Goal: Find specific page/section: Find specific page/section

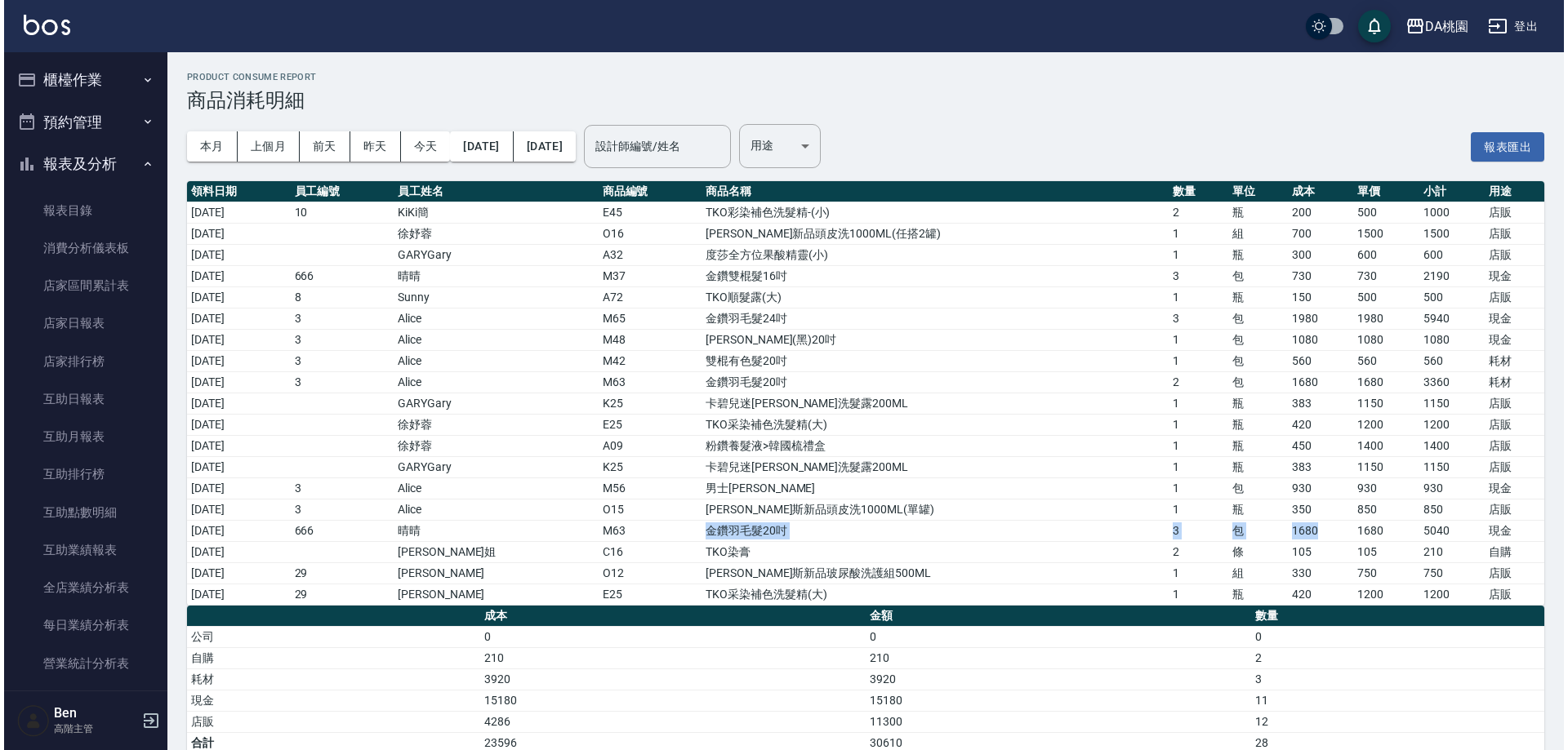
scroll to position [653, 0]
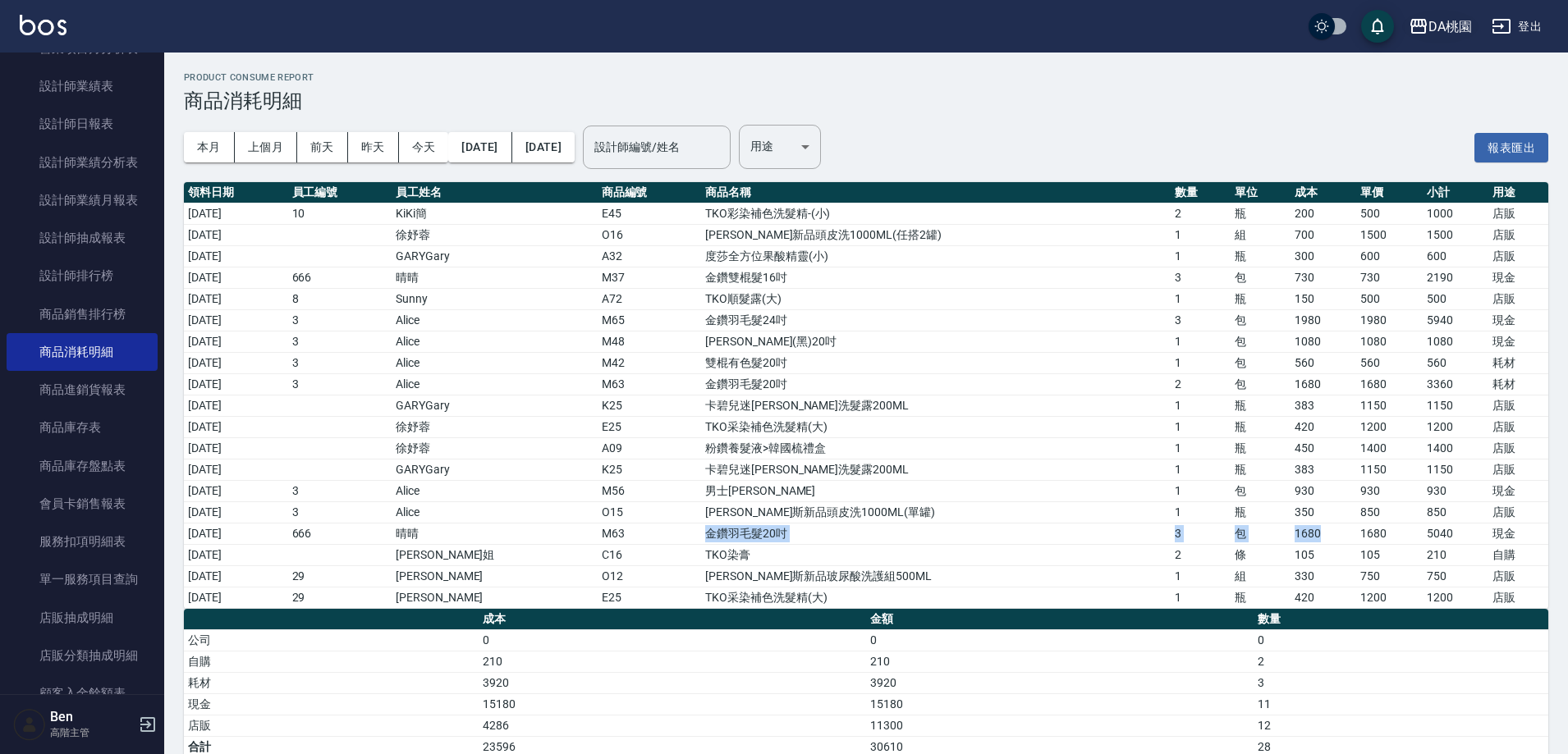
click at [1420, 24] on icon "button" at bounding box center [1418, 26] width 19 height 19
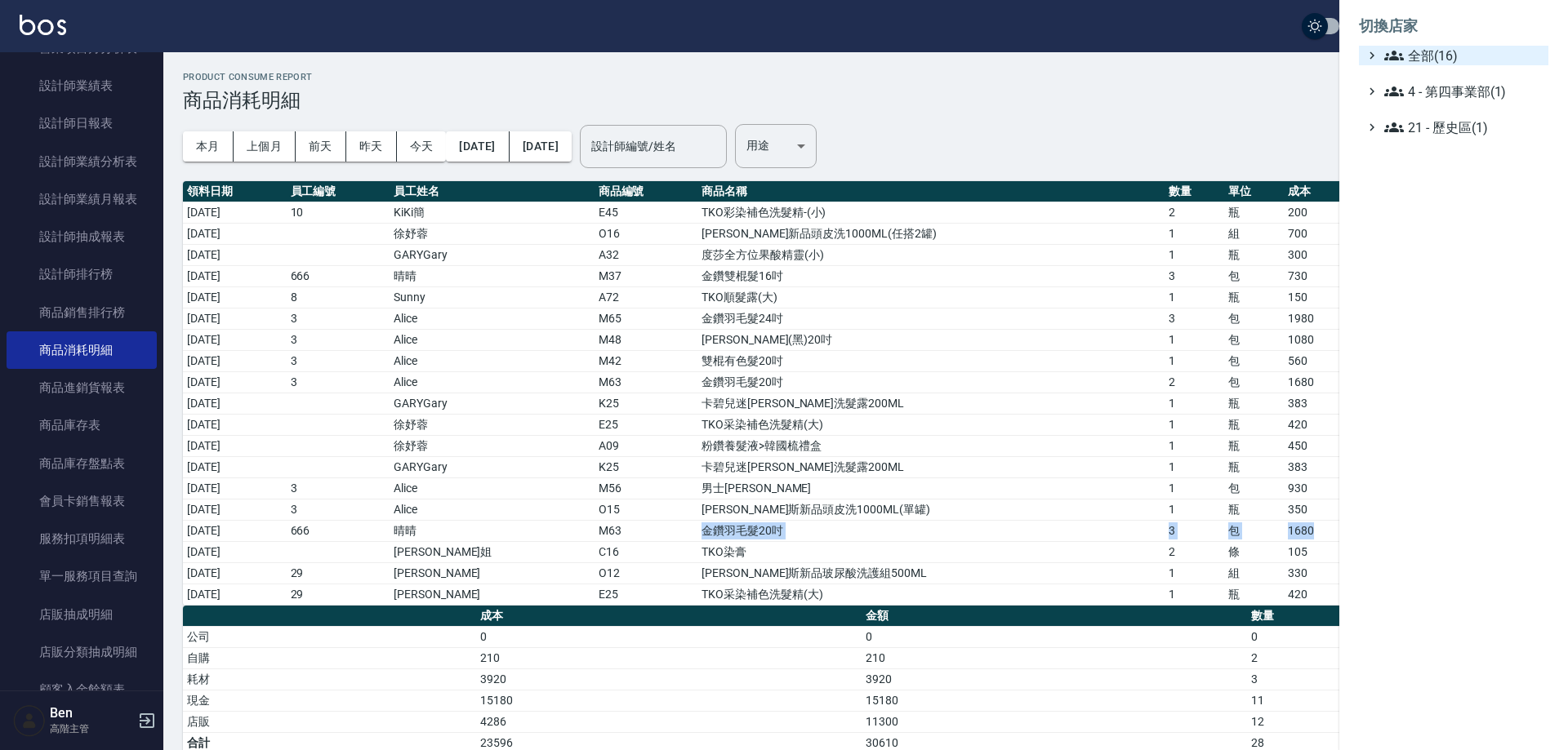
click at [1424, 52] on span "全部(16)" at bounding box center [1463, 55] width 157 height 19
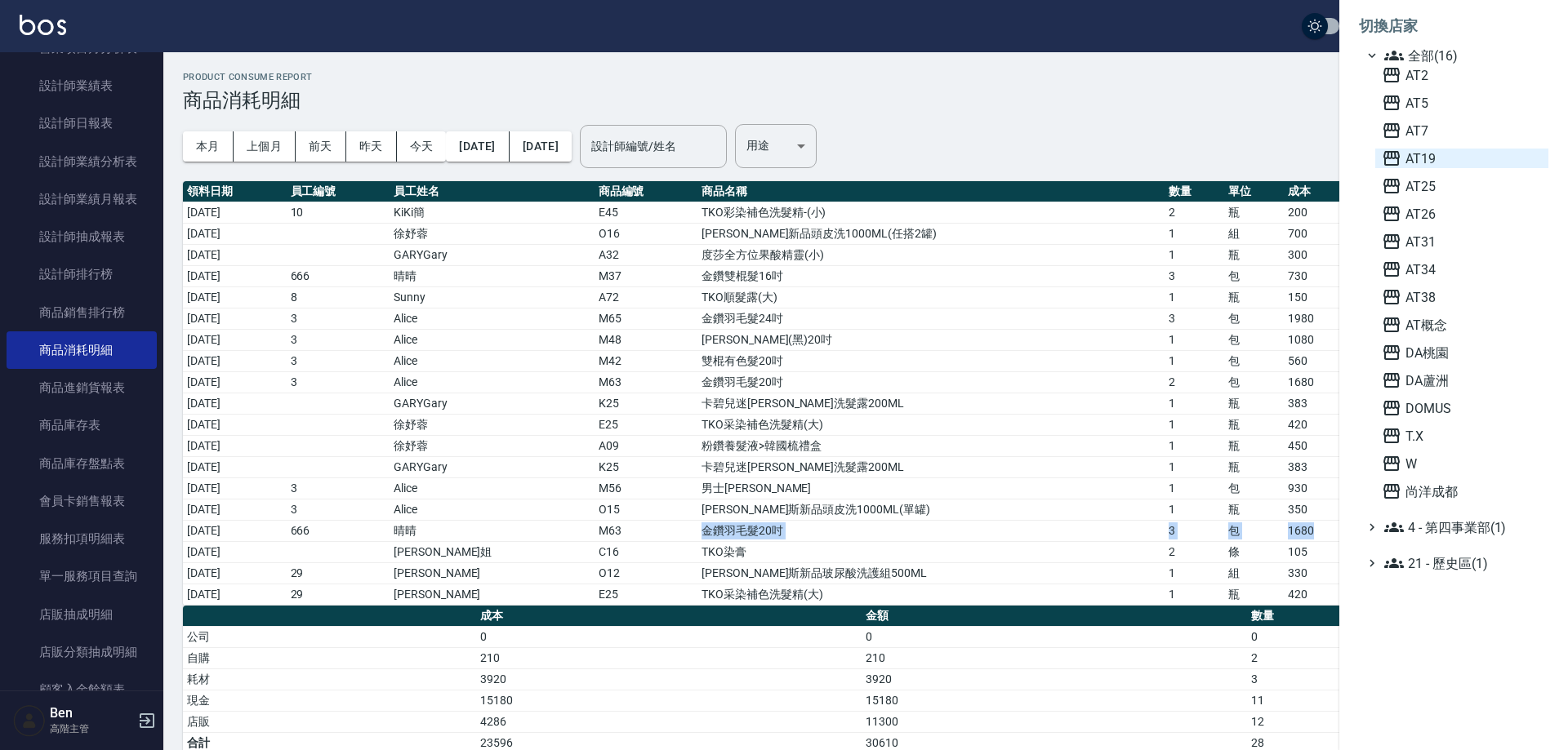
click at [1425, 154] on span "AT19" at bounding box center [1461, 158] width 160 height 19
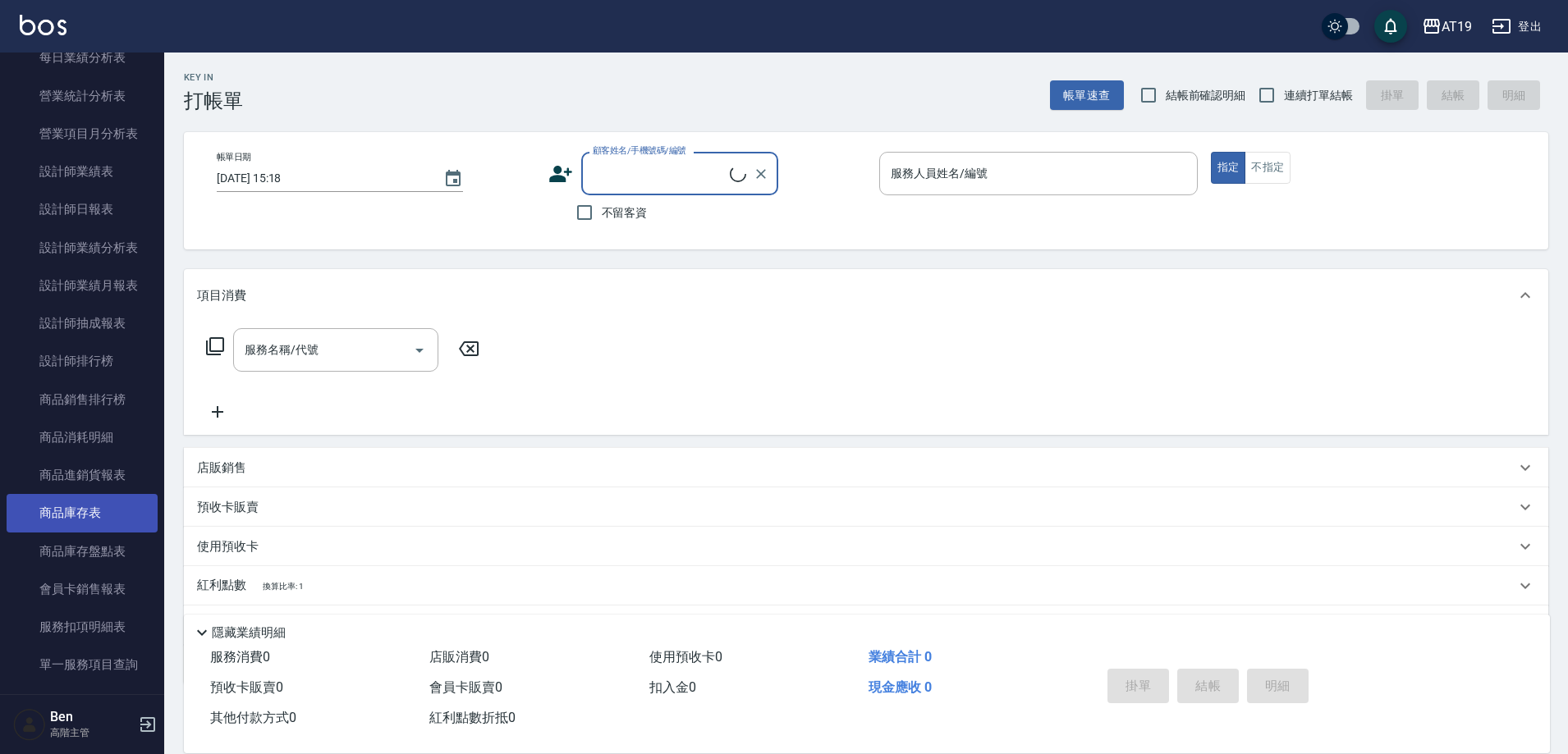
scroll to position [574, 0]
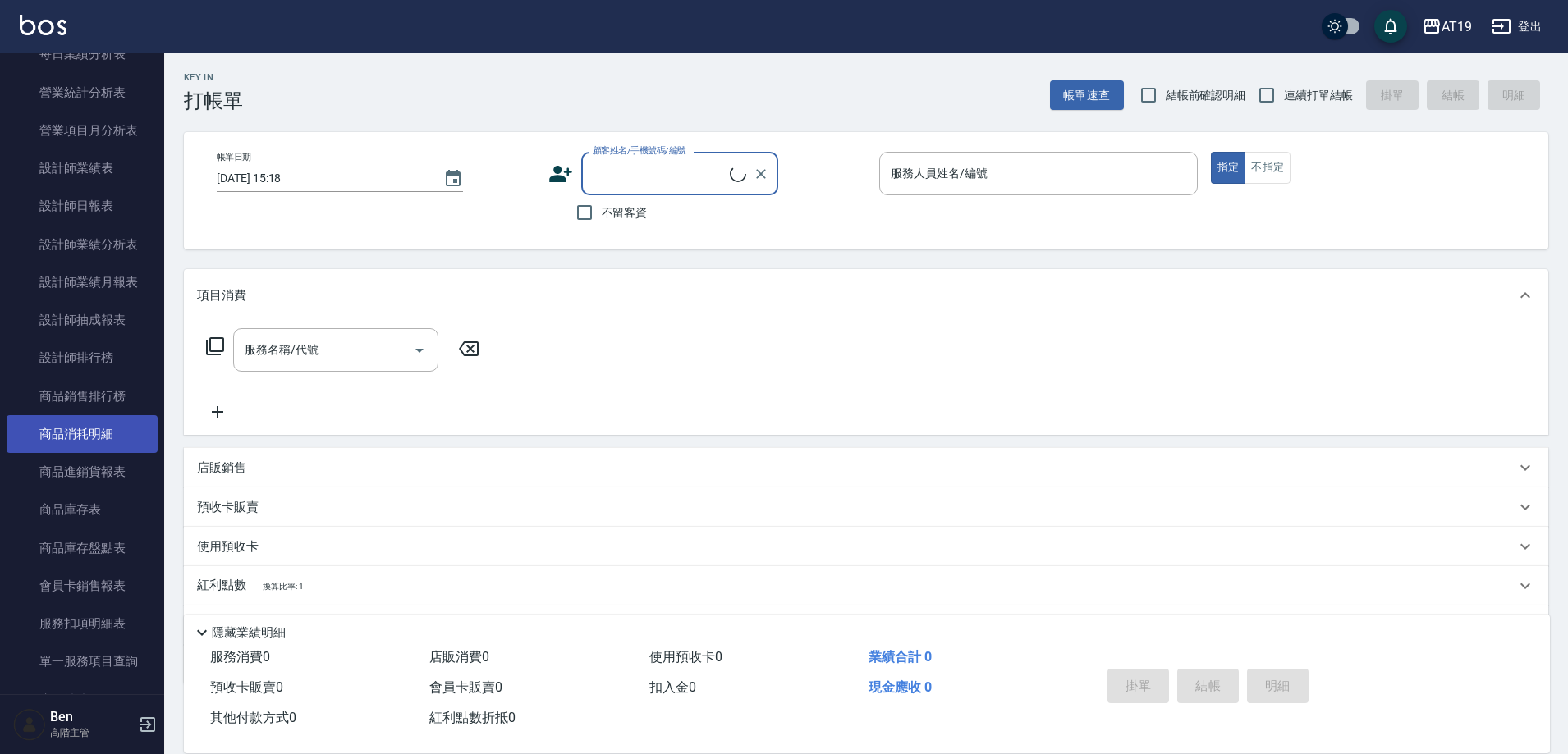
click at [95, 448] on link "商品消耗明細" at bounding box center [82, 434] width 151 height 38
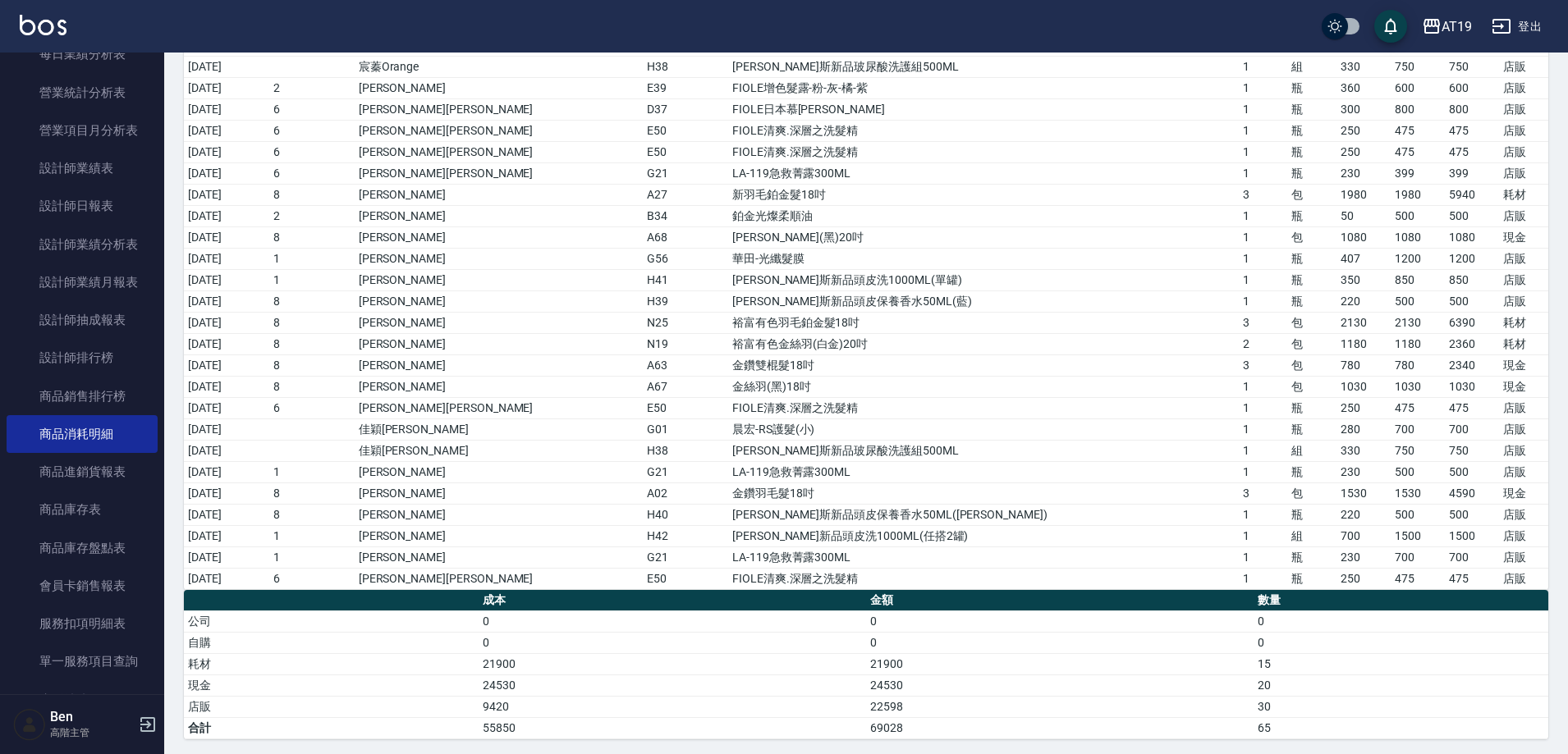
scroll to position [514, 0]
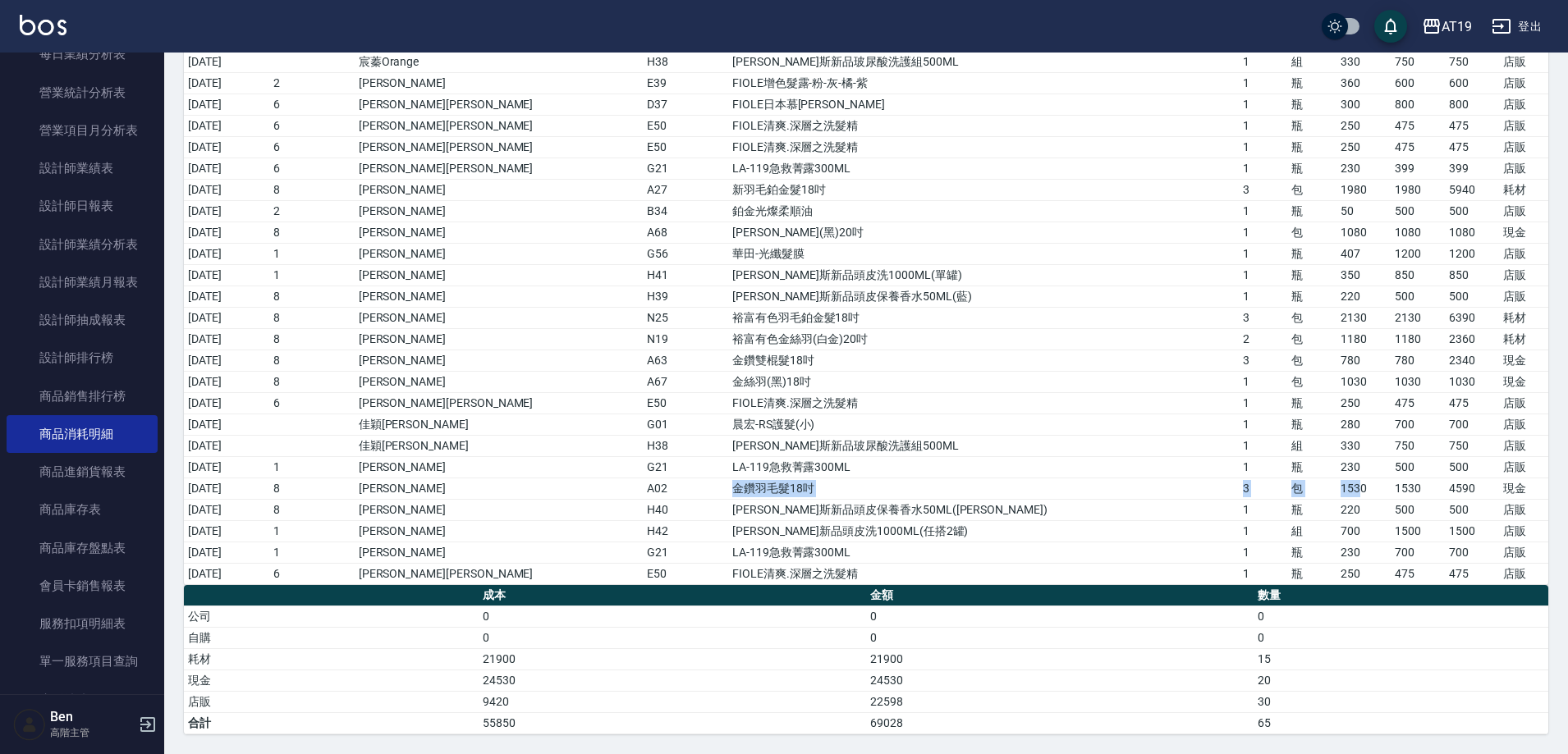
drag, startPoint x: 716, startPoint y: 493, endPoint x: 1281, endPoint y: 492, distance: 565.0
click at [1281, 492] on tr "[DATE] 8 [PERSON_NAME] A02 金鑽羽毛髮18吋 3 包 1530 1530 4590 現金" at bounding box center [866, 488] width 1365 height 21
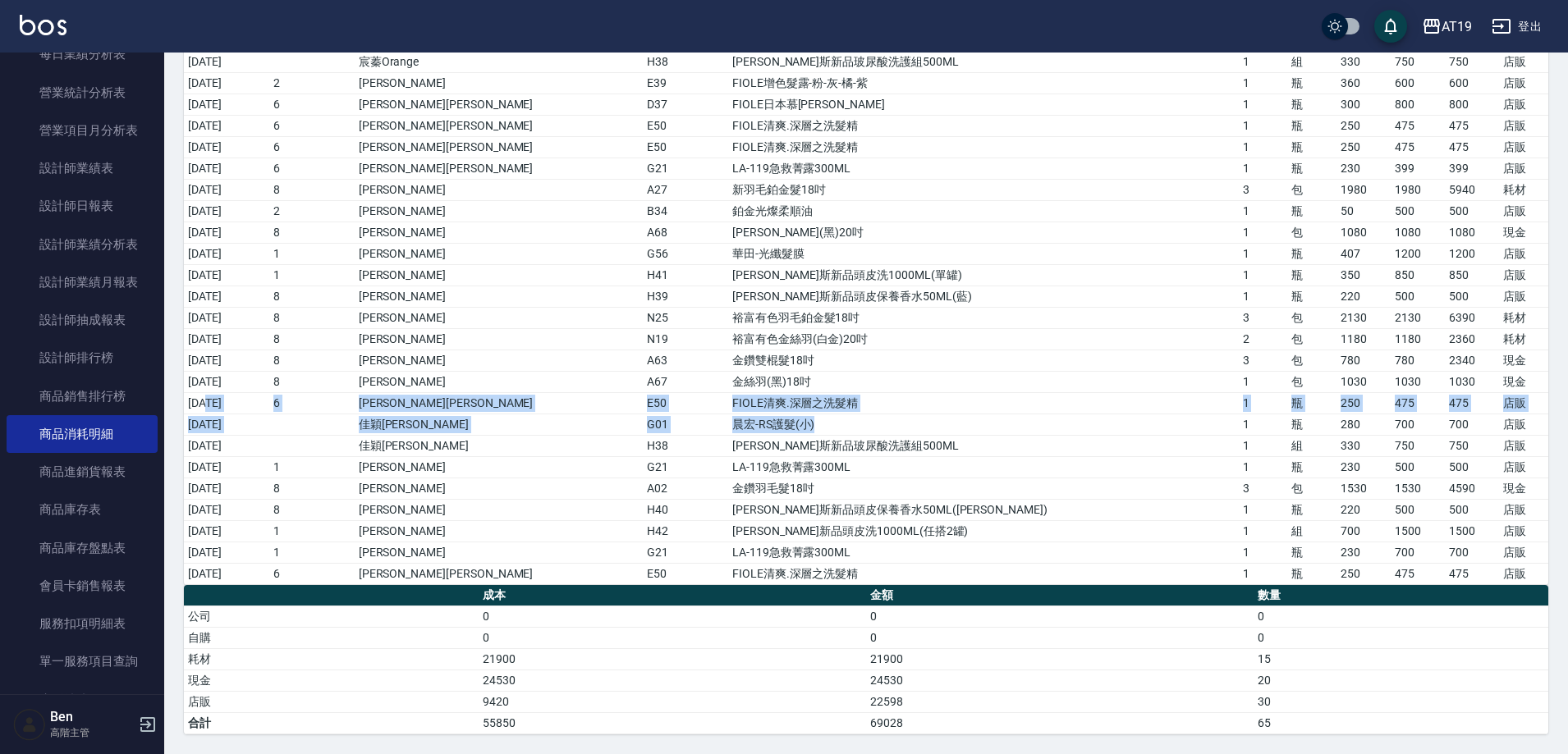
drag, startPoint x: 209, startPoint y: 398, endPoint x: 968, endPoint y: 422, distance: 759.4
click at [968, 422] on tbody "[DATE] 2 藍尼Lannie B34 鉑金光燦柔順油 1 瓶 50 500 500 店販 [DATE] 1 [PERSON_NAME]Linda H41…" at bounding box center [866, 136] width 1365 height 896
